Goal: Check status: Check status

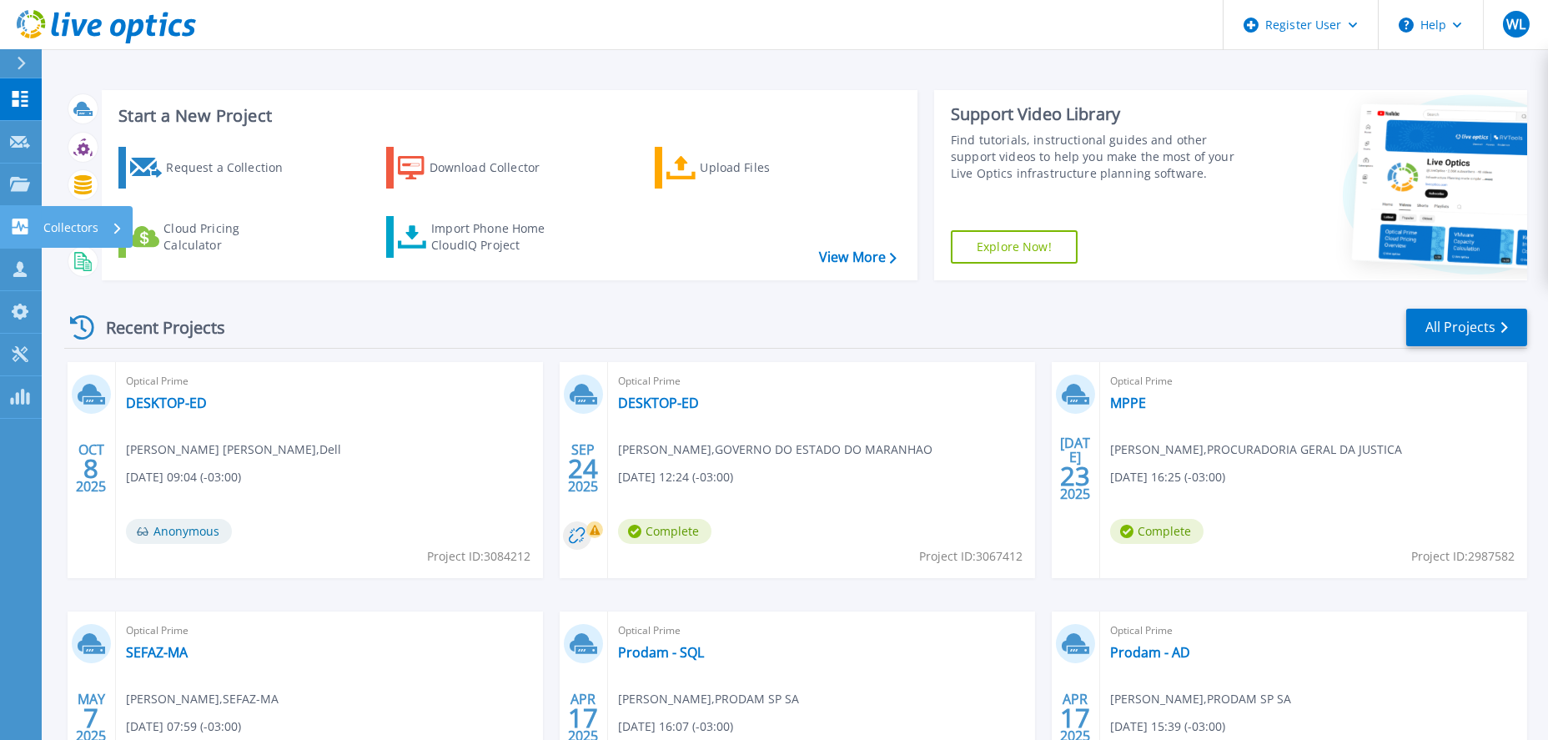
click at [26, 234] on link "Collectors Collectors" at bounding box center [21, 227] width 42 height 43
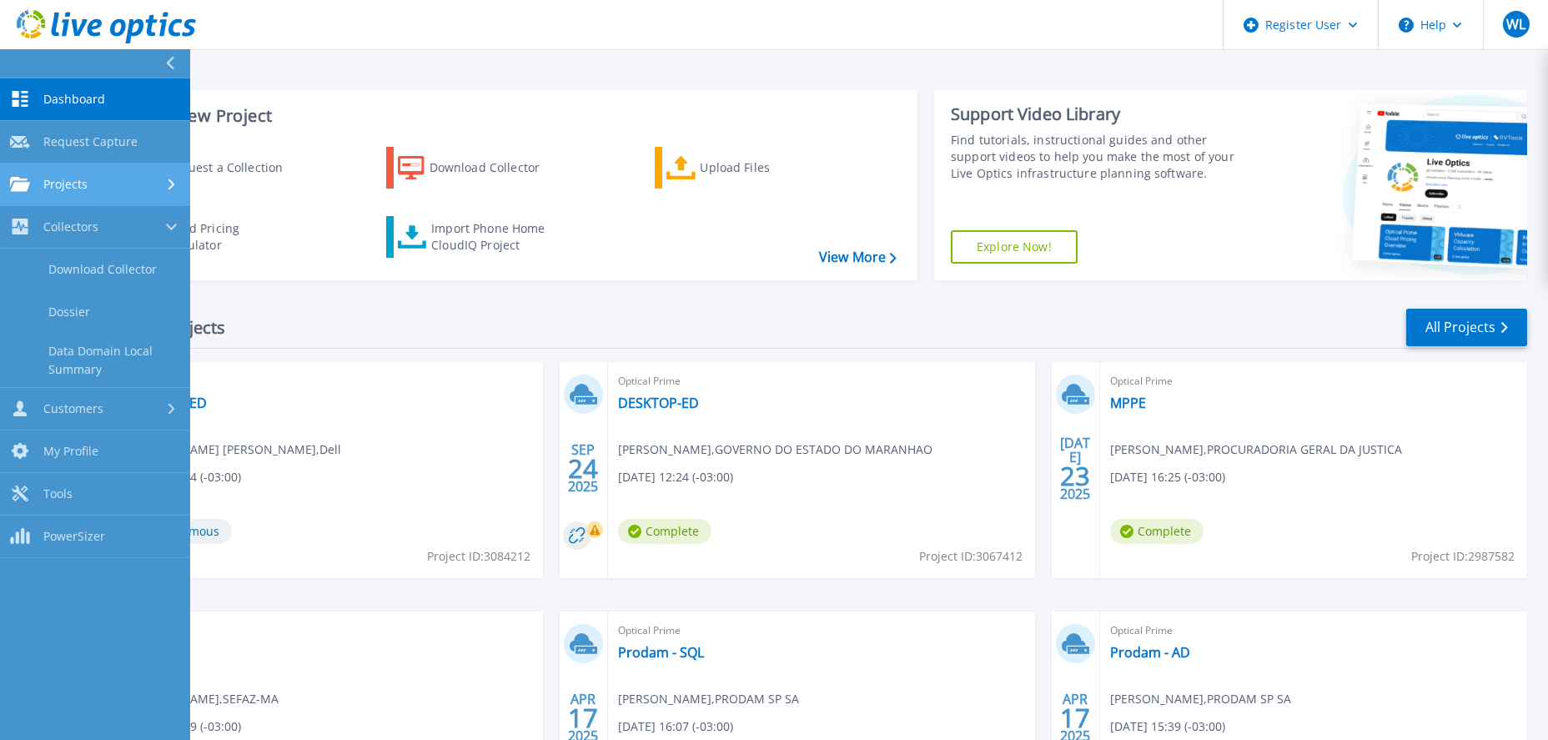
click at [51, 191] on span "Projects" at bounding box center [65, 184] width 44 height 15
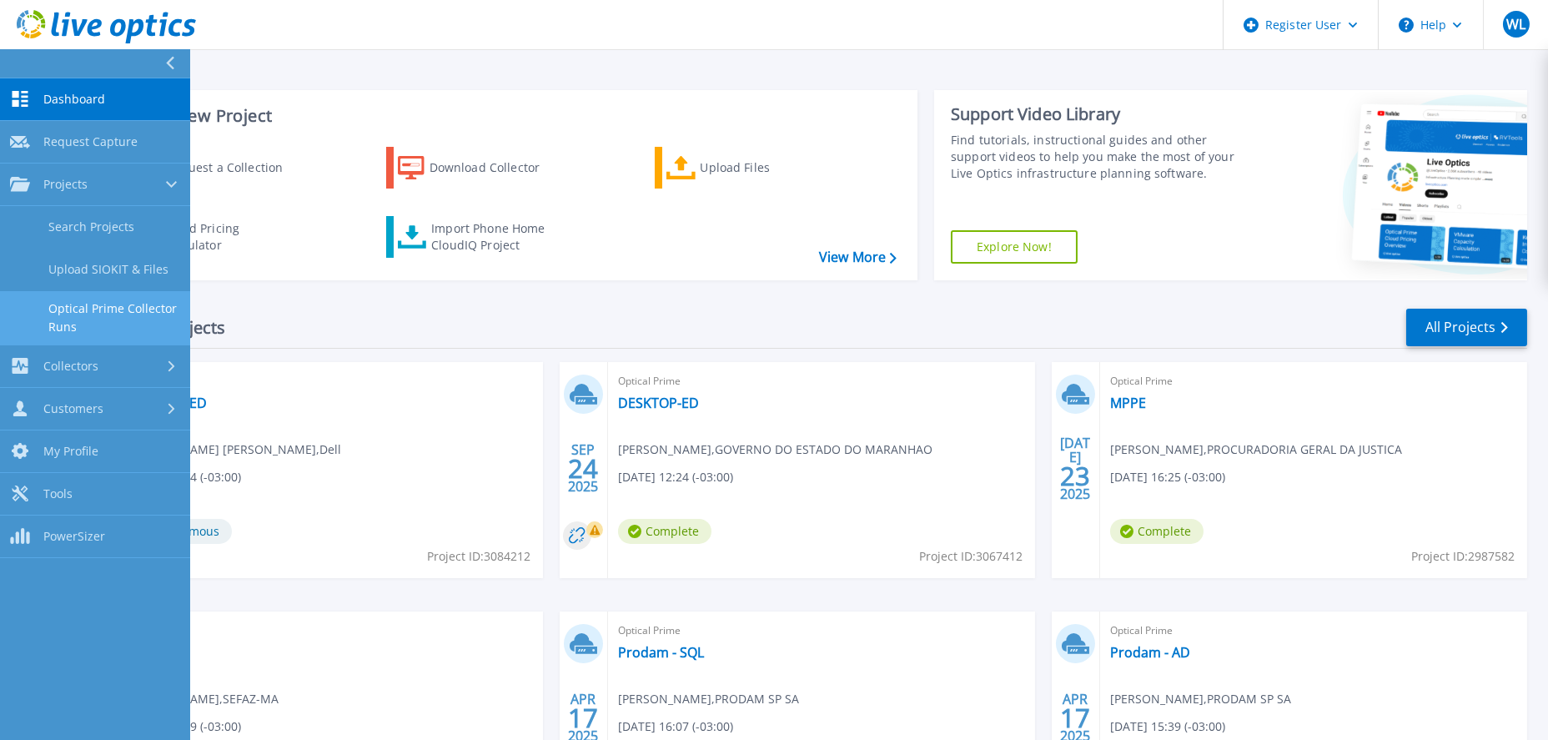
click at [61, 313] on link "Optical Prime Collector Runs" at bounding box center [95, 317] width 190 height 53
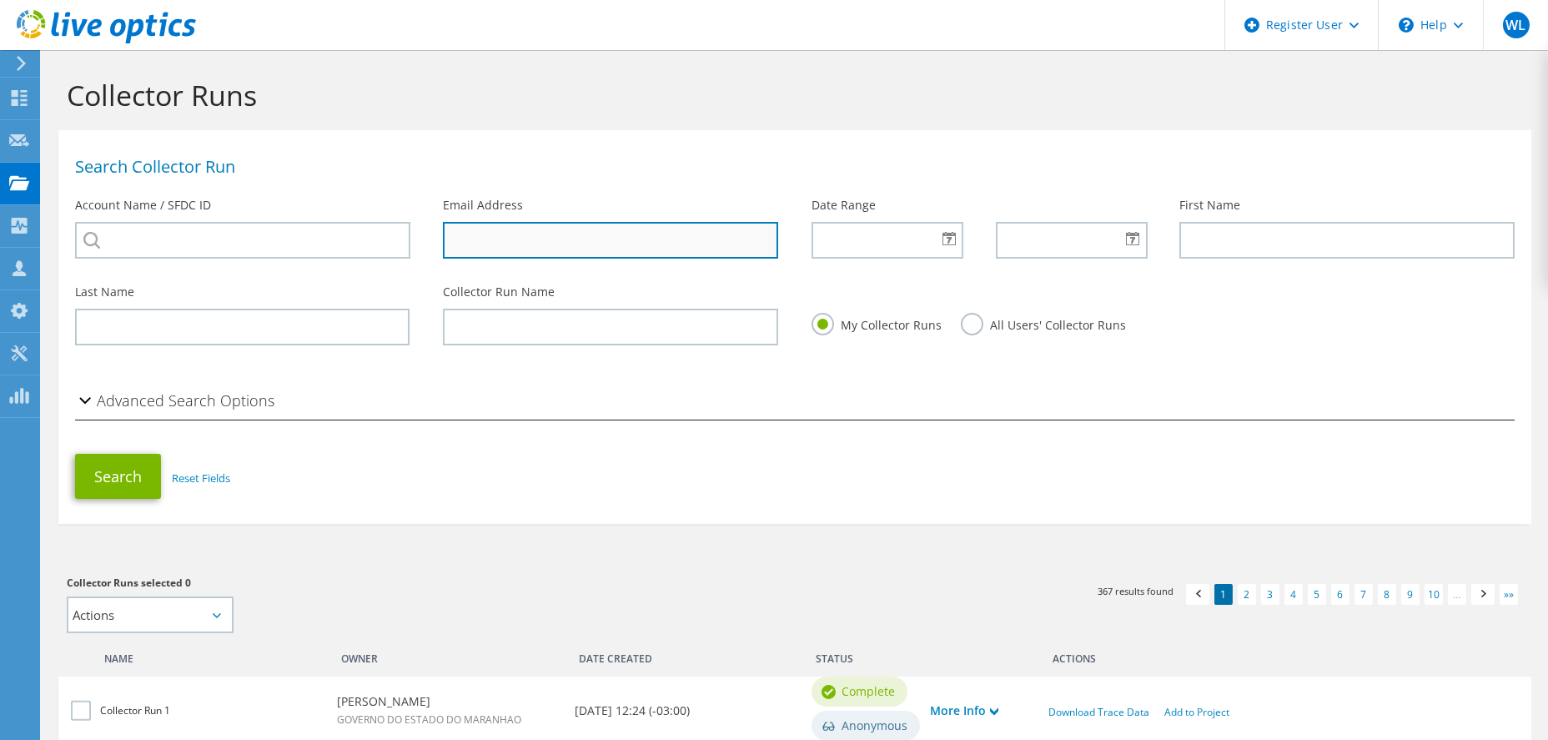
click at [490, 240] on input "text" at bounding box center [610, 240] width 334 height 37
paste input "ger.tecnologia.informacao@caema.ma.gov.br"
type input "ger.tecnologia.informacao@caema.ma.gov.br"
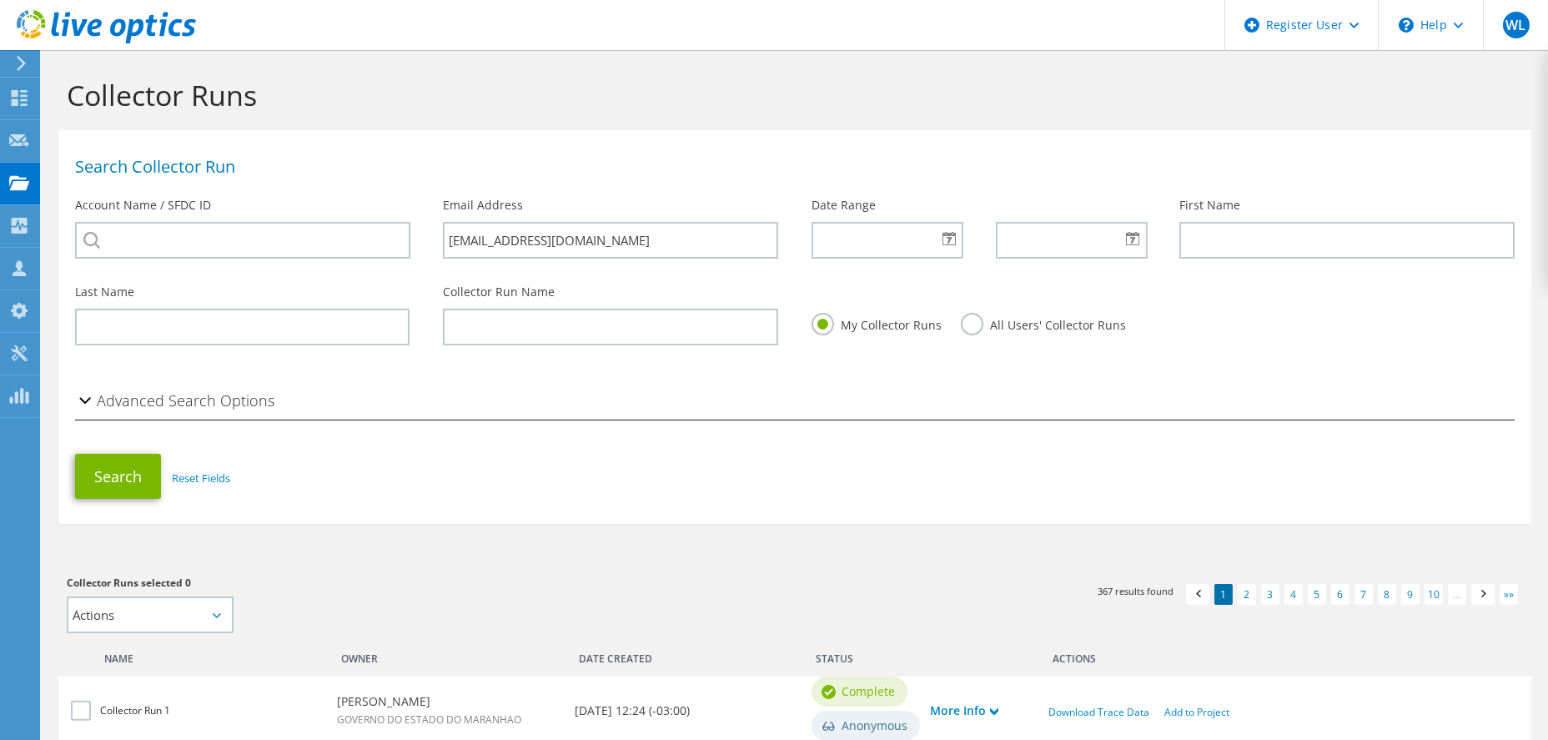
click at [963, 325] on label "All Users' Collector Runs" at bounding box center [1043, 323] width 165 height 21
click at [0, 0] on input "All Users' Collector Runs" at bounding box center [0, 0] width 0 height 0
click at [132, 481] on button "Search" at bounding box center [118, 476] width 86 height 45
